Goal: Information Seeking & Learning: Learn about a topic

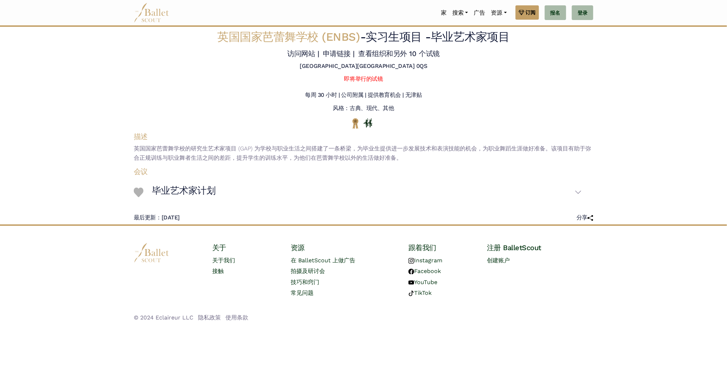
click at [483, 73] on div "[GEOGRAPHIC_DATA][GEOGRAPHIC_DATA] 0QS" at bounding box center [363, 67] width 471 height 10
drag, startPoint x: 244, startPoint y: 195, endPoint x: 430, endPoint y: 203, distance: 186.5
click at [430, 162] on p "英国国家芭蕾舞学校的研究生艺术家项目 (GAP) 为学校与职业生活之间搭建了一条桥梁，为毕业生提供进一步发展技术和表演技能的机会，为职业舞蹈生涯做好准备。该项…" at bounding box center [363, 153] width 471 height 18
click at [429, 205] on div "会议 毕业艺术家计划 会话信息 年龄： 日期： 男子项目？ 学费" at bounding box center [357, 184] width 471 height 41
drag, startPoint x: 423, startPoint y: 205, endPoint x: 167, endPoint y: 186, distance: 256.9
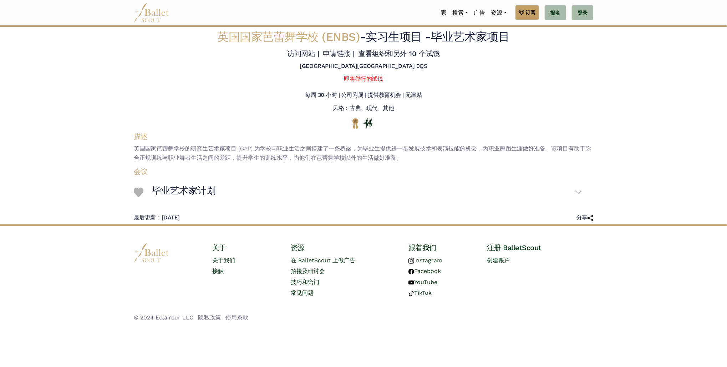
click at [167, 164] on div "描述 英国国家芭蕾舞学校的研究生艺术家项目 (GAP) 为学校与职业生活之间搭建了一条桥梁，为毕业生提供进一步发展技术和表演技能的机会，为职业舞蹈生涯做好准备…" at bounding box center [363, 148] width 471 height 32
click at [248, 132] on div at bounding box center [363, 123] width 471 height 17
